Goal: Obtain resource: Obtain resource

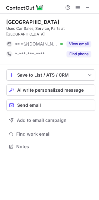
scroll to position [142, 99]
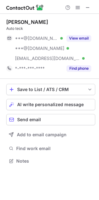
scroll to position [156, 99]
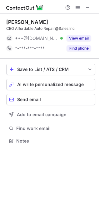
scroll to position [3, 3]
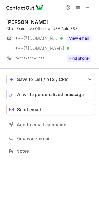
scroll to position [146, 99]
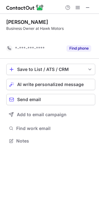
scroll to position [3, 3]
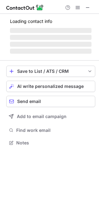
scroll to position [146, 99]
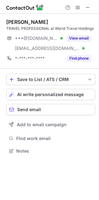
scroll to position [146, 99]
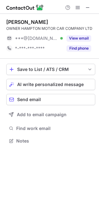
scroll to position [136, 99]
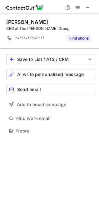
scroll to position [3, 3]
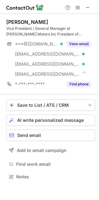
scroll to position [172, 99]
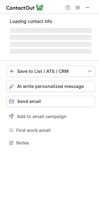
scroll to position [136, 99]
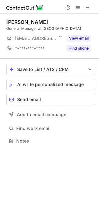
scroll to position [136, 99]
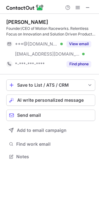
scroll to position [152, 99]
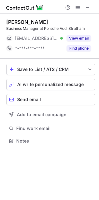
scroll to position [136, 99]
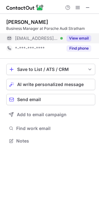
click at [76, 38] on button "View email" at bounding box center [79, 38] width 25 height 6
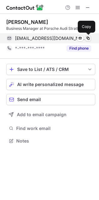
click at [88, 38] on span at bounding box center [88, 38] width 5 height 5
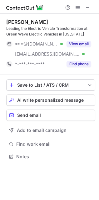
scroll to position [152, 99]
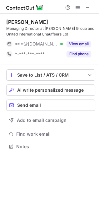
scroll to position [142, 99]
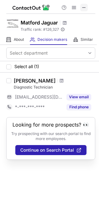
click at [85, 9] on span at bounding box center [84, 7] width 5 height 5
